Goal: Task Accomplishment & Management: Manage account settings

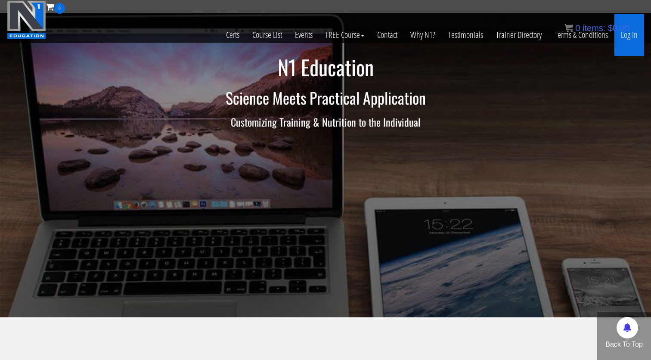
click at [628, 42] on link "Log In" at bounding box center [629, 35] width 30 height 42
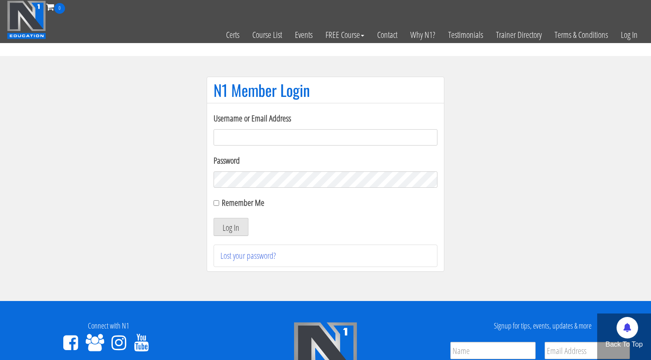
click at [284, 139] on input "Username or Email Address" at bounding box center [325, 137] width 224 height 16
click at [280, 136] on input "Username or Email Address" at bounding box center [325, 137] width 224 height 16
type input "[EMAIL_ADDRESS][DOMAIN_NAME]"
click at [232, 231] on button "Log In" at bounding box center [230, 227] width 35 height 18
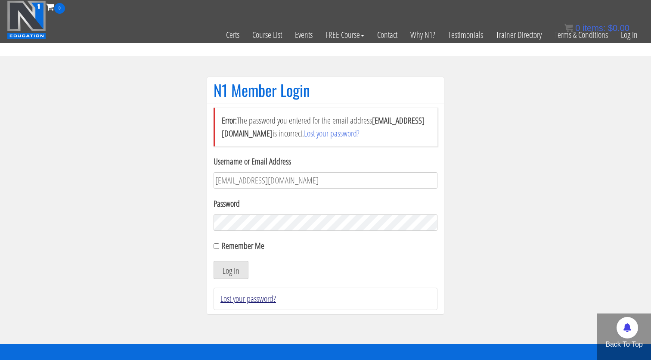
click at [257, 301] on link "Lost your password?" at bounding box center [248, 299] width 56 height 12
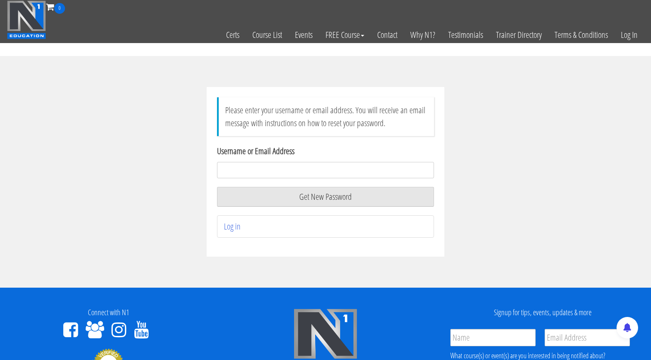
click at [306, 170] on input "Username or Email Address" at bounding box center [325, 170] width 217 height 16
type input "[EMAIL_ADDRESS][DOMAIN_NAME]"
click at [334, 201] on button "Get New Password" at bounding box center [325, 197] width 217 height 20
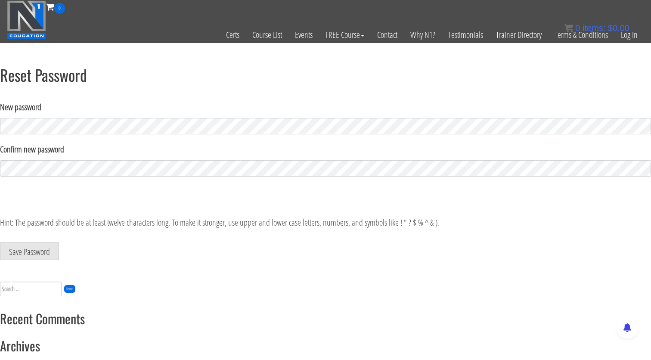
click at [193, 76] on h1 "Reset Password" at bounding box center [325, 74] width 651 height 17
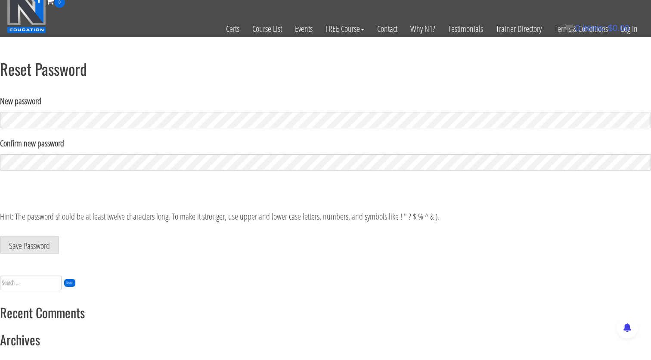
scroll to position [11, 0]
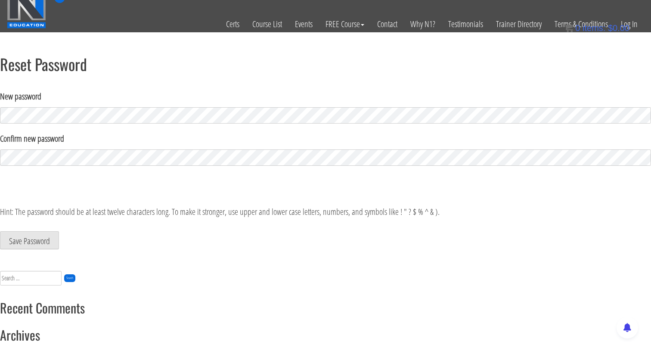
click at [163, 124] on form "New password Confirm new password Strength indicator Hint: The password should …" at bounding box center [325, 169] width 651 height 159
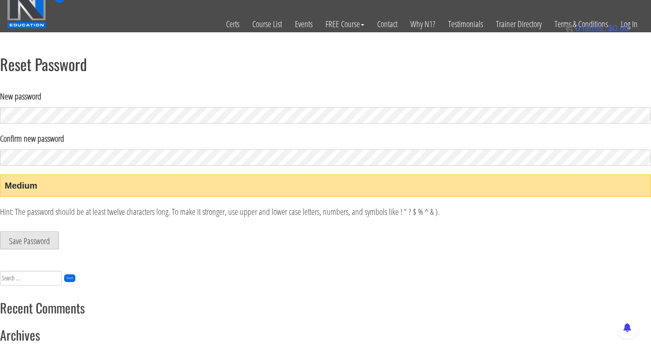
click at [37, 242] on button "Save Password" at bounding box center [29, 240] width 59 height 18
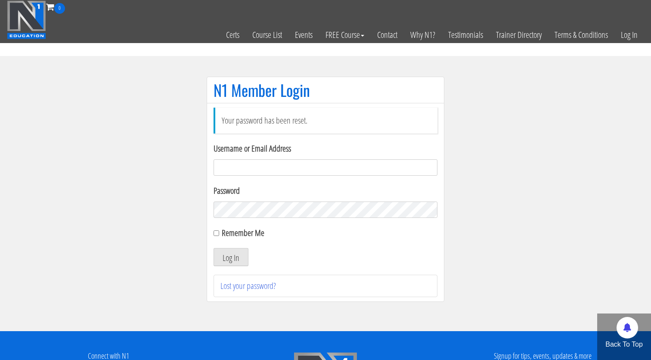
click at [308, 170] on input "Username or Email Address" at bounding box center [325, 167] width 224 height 16
type input "[EMAIL_ADDRESS][DOMAIN_NAME]"
click at [219, 234] on div "Remember Me" at bounding box center [325, 232] width 224 height 13
click at [217, 233] on input "Remember Me" at bounding box center [216, 233] width 6 height 6
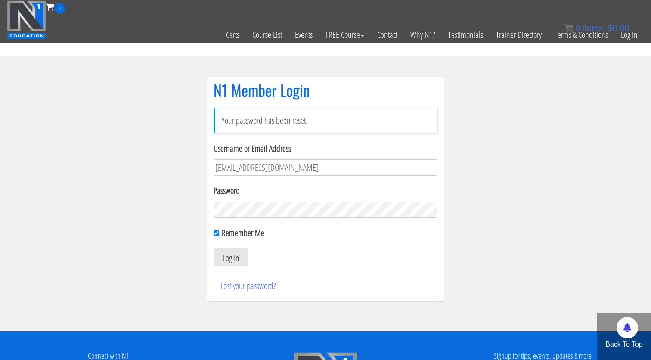
checkbox input "false"
click at [228, 250] on button "Log In" at bounding box center [230, 257] width 35 height 18
click at [192, 208] on section "N1 Member Login Your password has been reset. Username or Email Address gn01766…" at bounding box center [325, 193] width 651 height 275
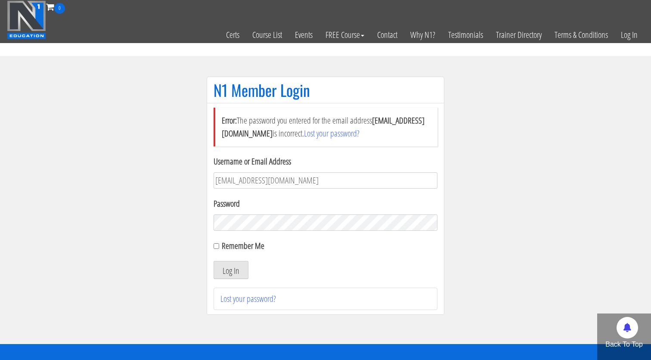
click at [231, 270] on button "Log In" at bounding box center [230, 270] width 35 height 18
click at [216, 247] on input "Remember Me" at bounding box center [216, 246] width 6 height 6
checkbox input "true"
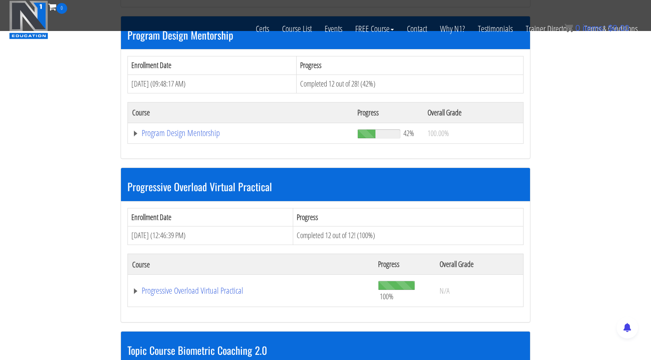
scroll to position [910, 0]
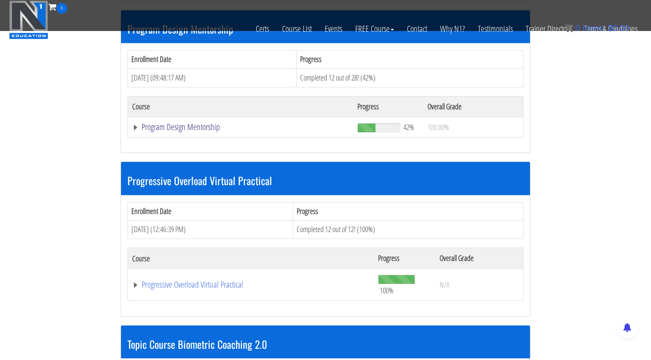
click at [193, 123] on link "Program Design Mentorship" at bounding box center [240, 127] width 216 height 9
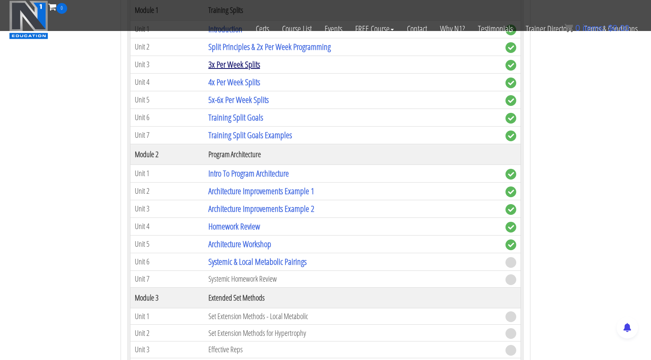
scroll to position [1132, 0]
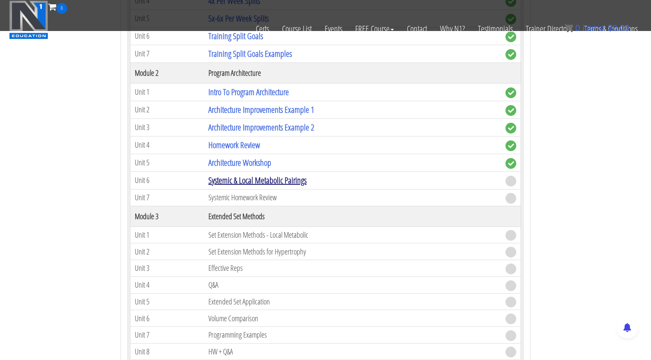
click at [269, 174] on link "Systemic & Local Metabolic Pairings" at bounding box center [257, 180] width 98 height 12
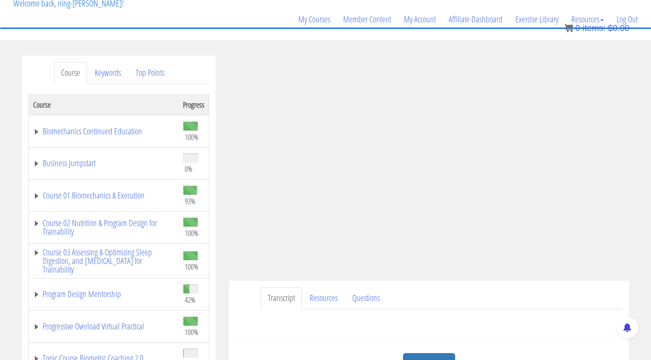
scroll to position [50, 0]
